Goal: Information Seeking & Learning: Learn about a topic

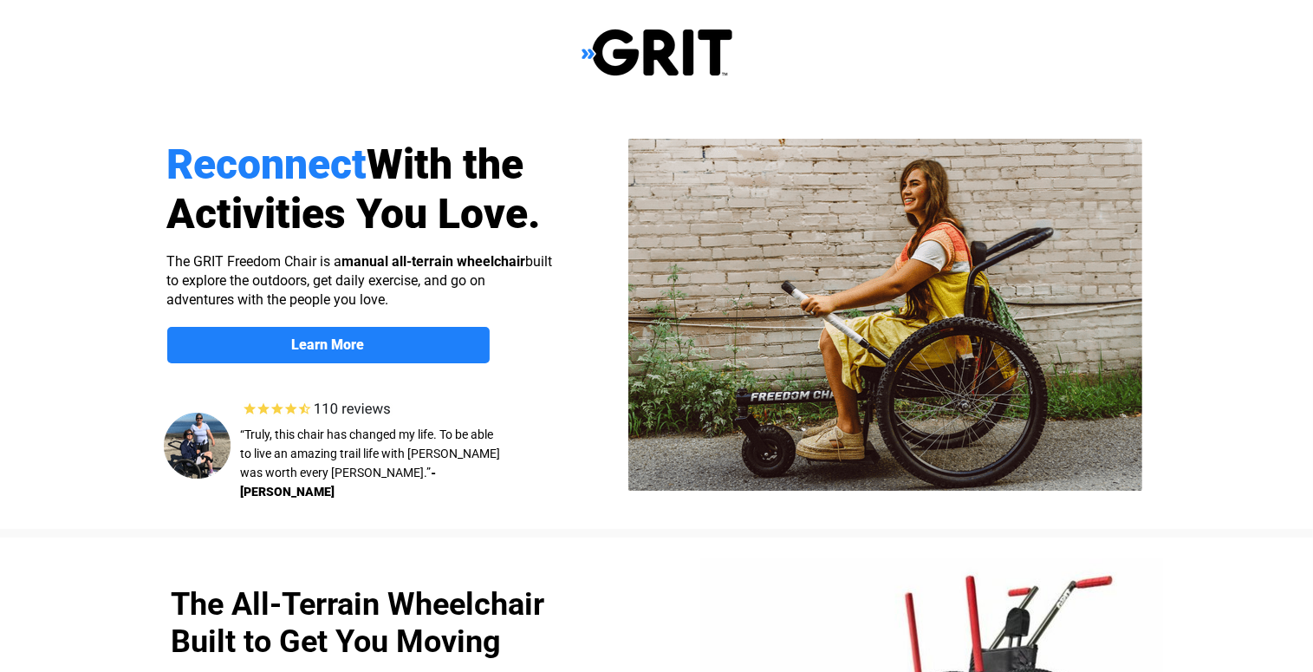
select select "US"
click at [364, 398] on img at bounding box center [322, 408] width 166 height 23
click at [330, 344] on strong "Learn More" at bounding box center [328, 344] width 73 height 16
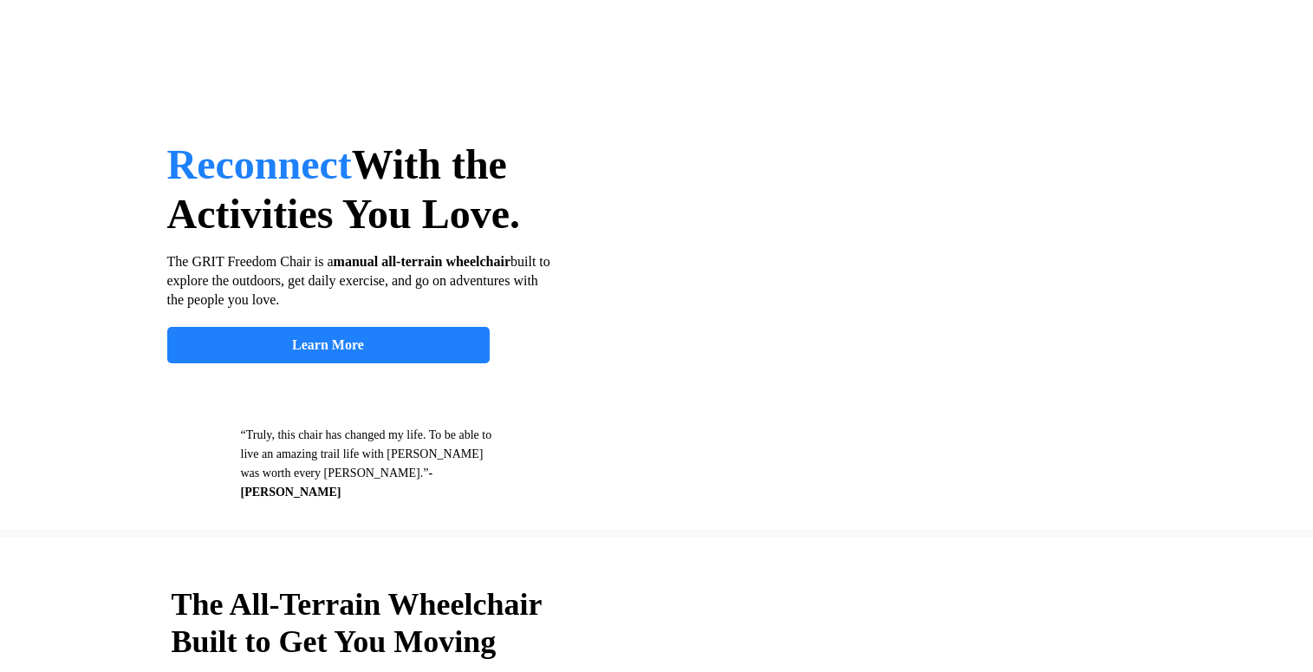
scroll to position [1345, 0]
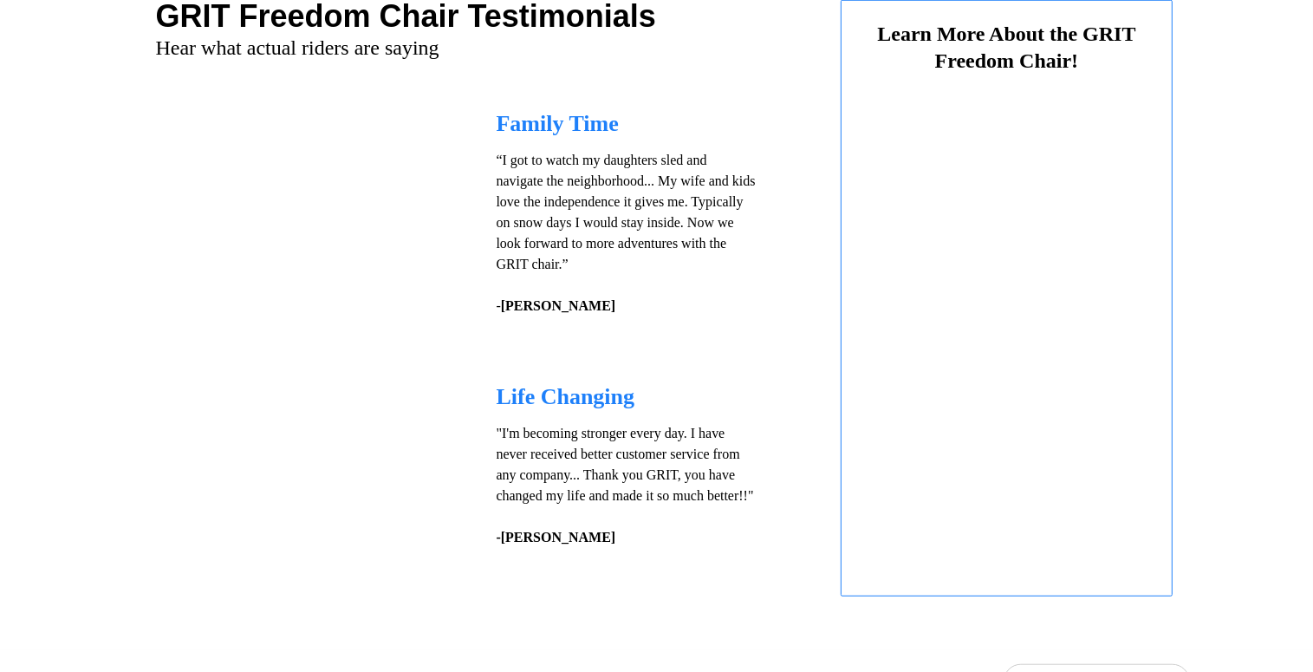
select select "US"
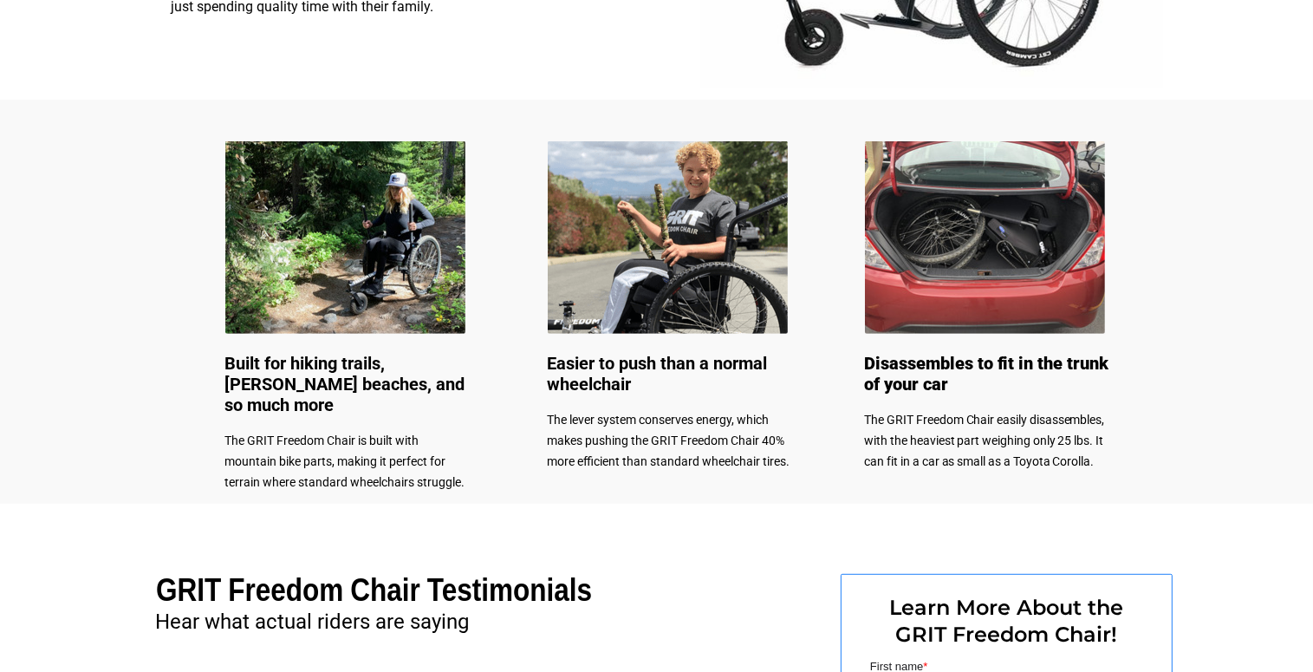
scroll to position [719, 0]
